Goal: Task Accomplishment & Management: Manage account settings

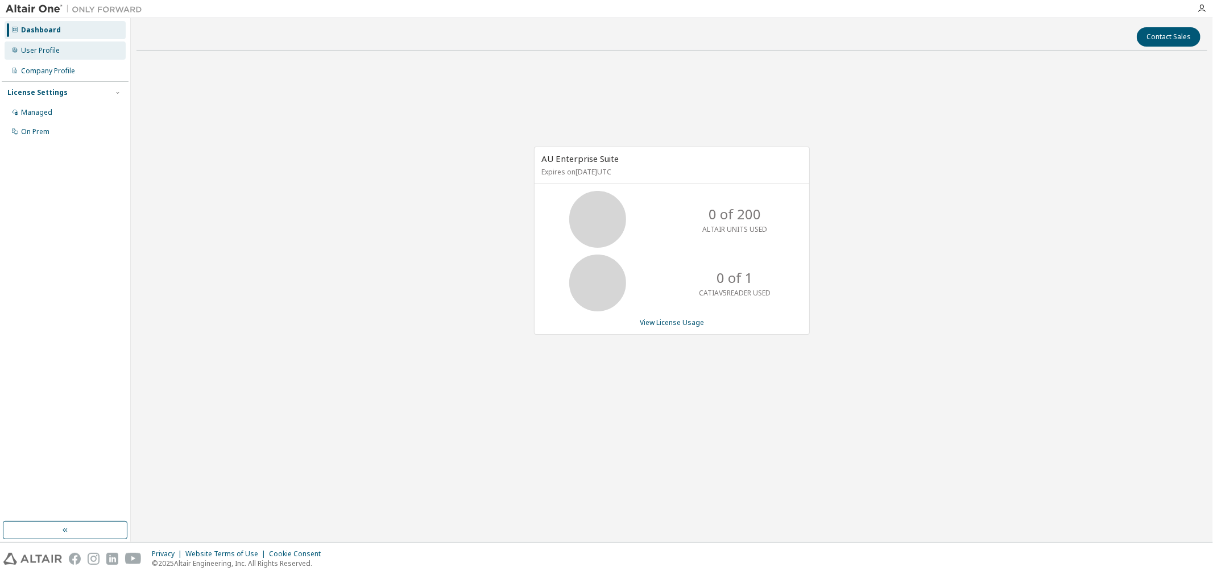
click at [71, 58] on div "User Profile" at bounding box center [65, 51] width 121 height 18
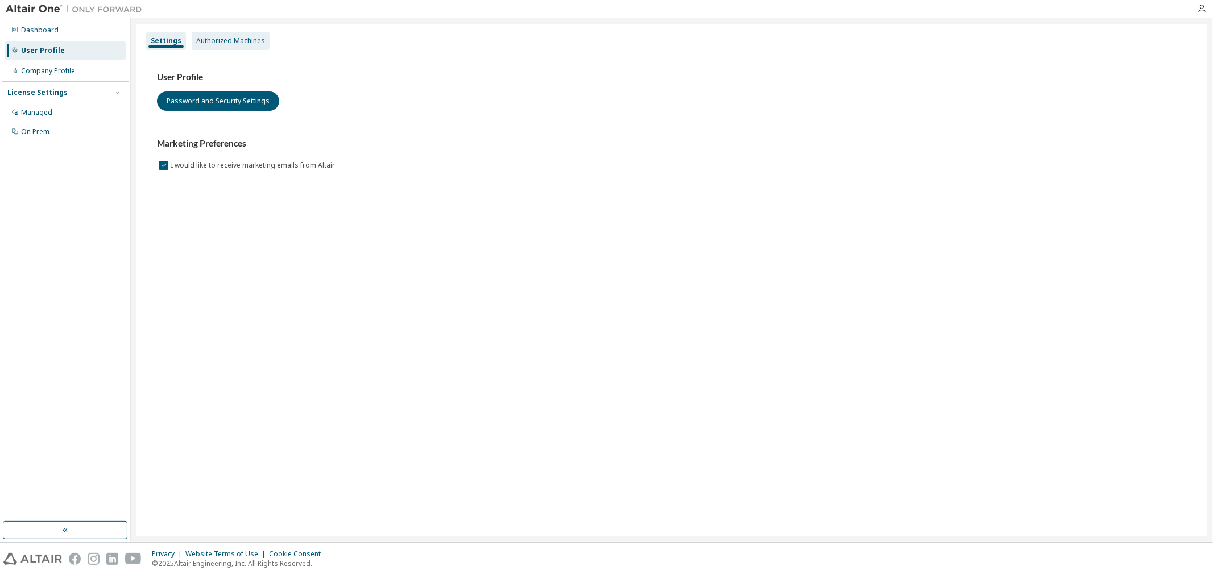
click at [201, 43] on div "Authorized Machines" at bounding box center [230, 40] width 69 height 9
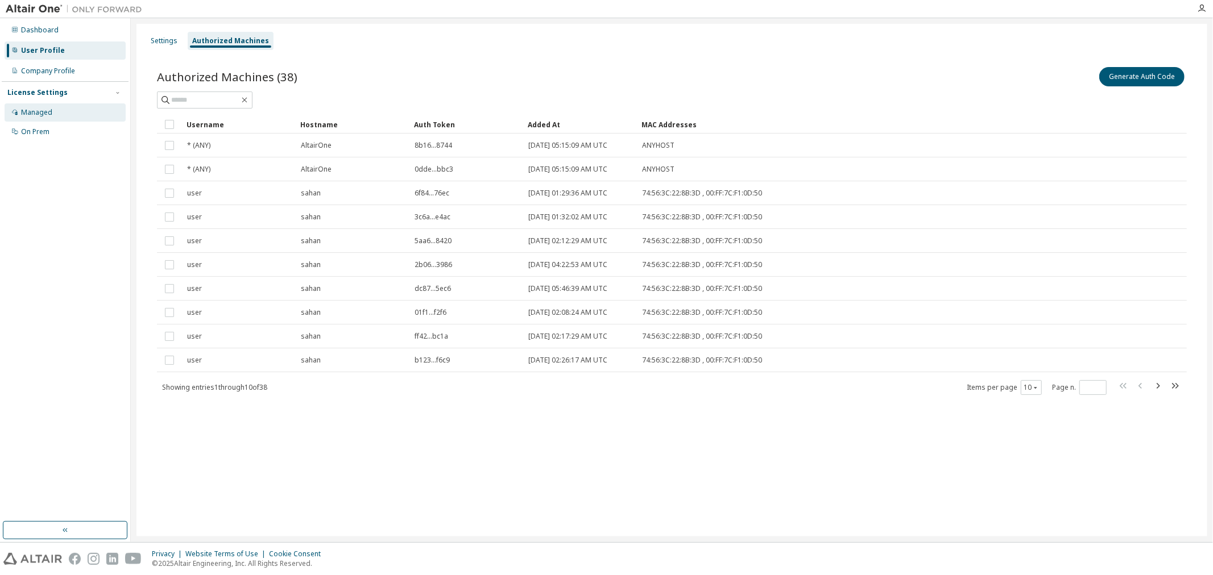
click at [63, 109] on div "Managed" at bounding box center [65, 112] width 121 height 18
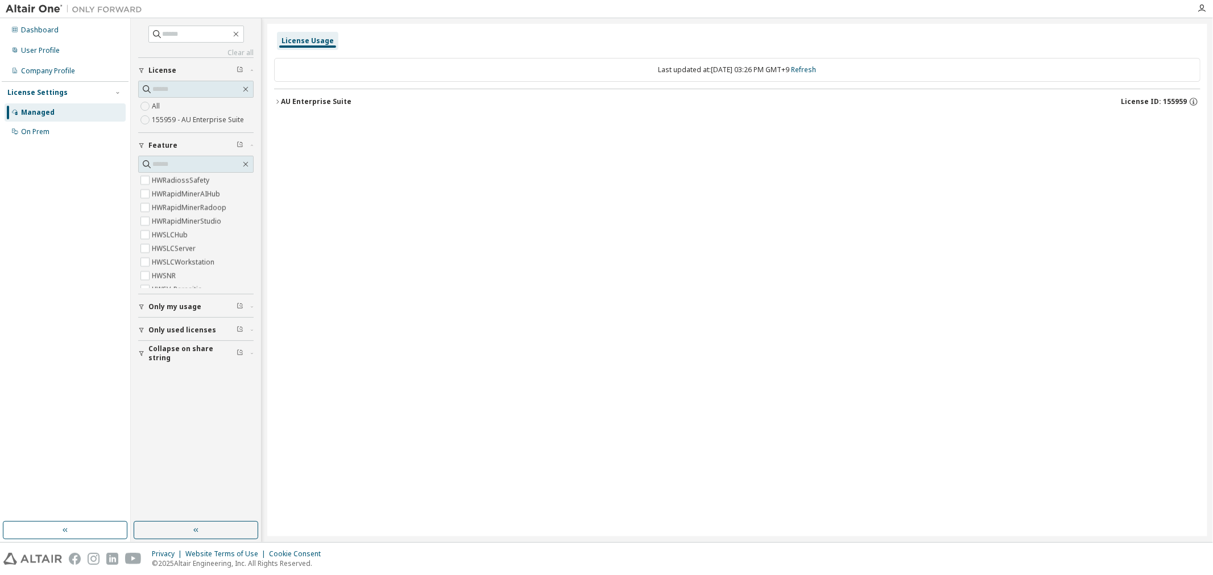
scroll to position [4148, 0]
